Goal: Transaction & Acquisition: Purchase product/service

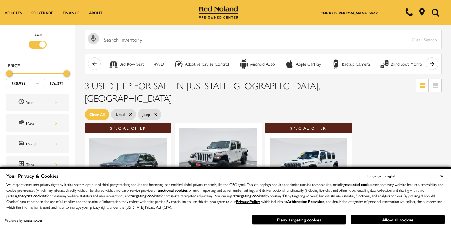
select select "English"
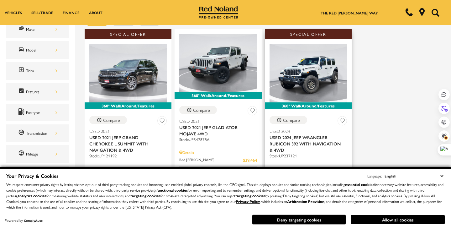
scroll to position [45, 0]
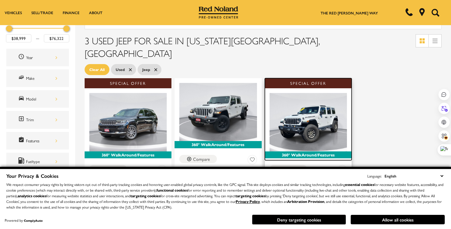
click at [301, 108] on img at bounding box center [308, 122] width 77 height 58
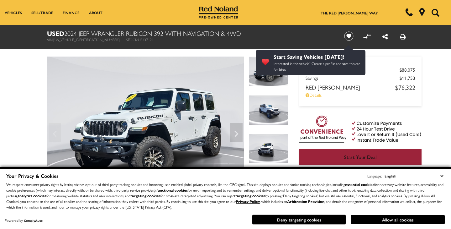
select select "English"
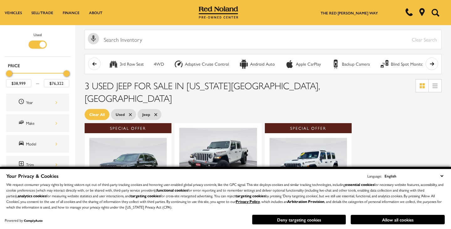
select select "English"
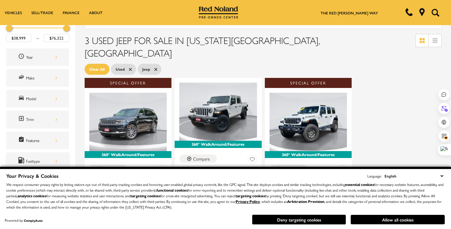
scroll to position [30, 0]
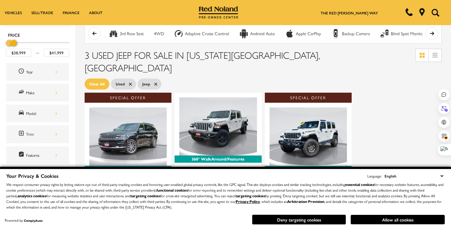
drag, startPoint x: 66, startPoint y: 43, endPoint x: 13, endPoint y: 42, distance: 52.7
click at [13, 42] on div "Maximum Price" at bounding box center [14, 43] width 6 height 6
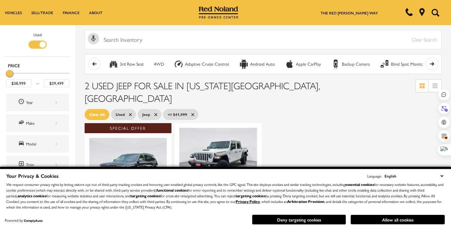
drag, startPoint x: 14, startPoint y: 73, endPoint x: 5, endPoint y: 72, distance: 9.5
click at [5, 72] on div "Price $38,999 $39,499" at bounding box center [38, 76] width 66 height 31
drag, startPoint x: 51, startPoint y: 82, endPoint x: 66, endPoint y: 82, distance: 14.4
click at [66, 82] on input "$39,499" at bounding box center [56, 83] width 25 height 8
type input "$39,499"
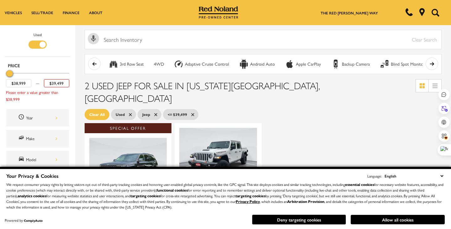
click at [65, 54] on div "Used" at bounding box center [38, 43] width 66 height 25
